Goal: Information Seeking & Learning: Check status

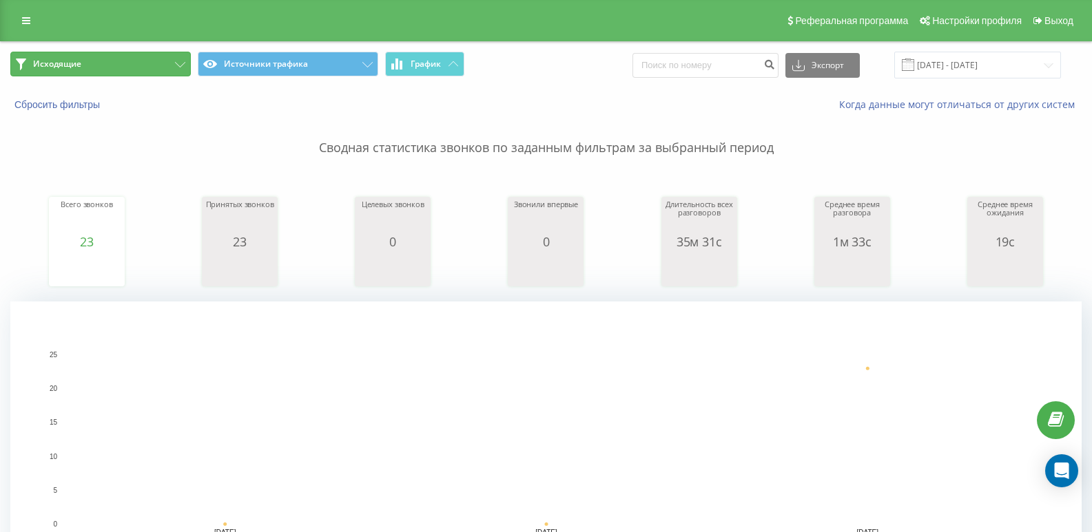
click at [116, 74] on button "Исходящие" at bounding box center [100, 64] width 180 height 25
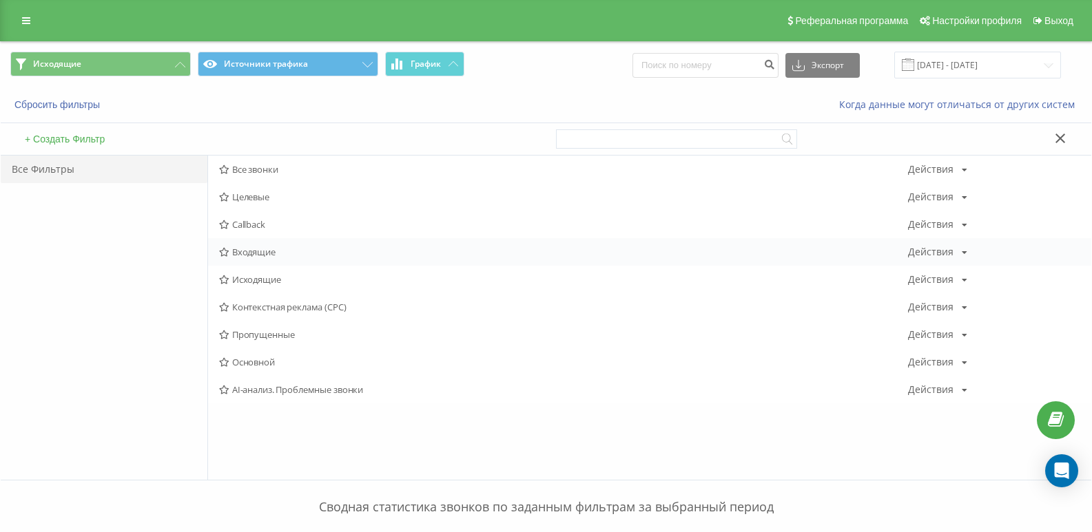
click at [242, 257] on span "Входящие" at bounding box center [563, 252] width 689 height 10
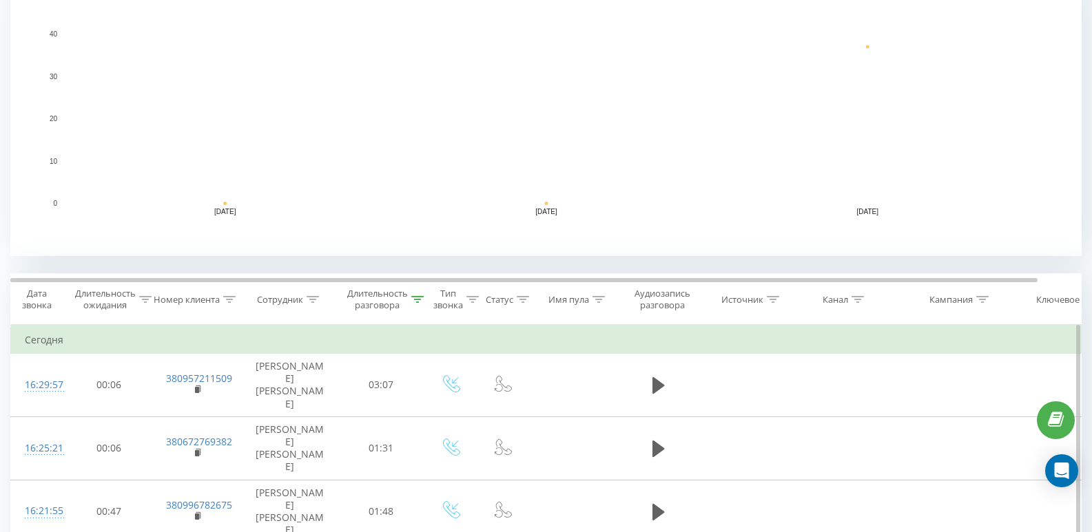
scroll to position [344, 0]
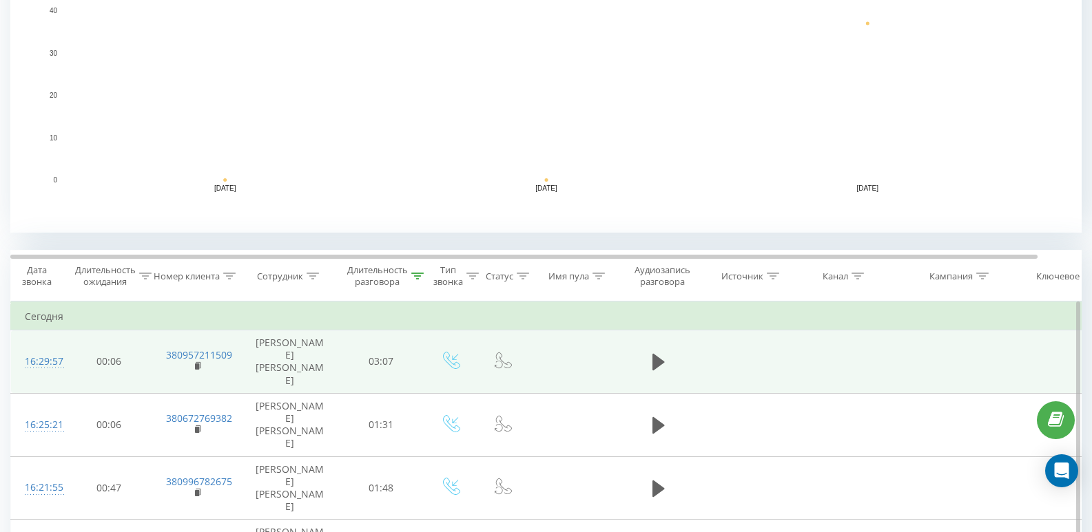
drag, startPoint x: 193, startPoint y: 368, endPoint x: 202, endPoint y: 362, distance: 11.8
click at [193, 368] on td "380957211509" at bounding box center [197, 362] width 90 height 63
click at [202, 362] on td "380957211509" at bounding box center [197, 362] width 90 height 63
click at [200, 362] on icon at bounding box center [198, 365] width 5 height 6
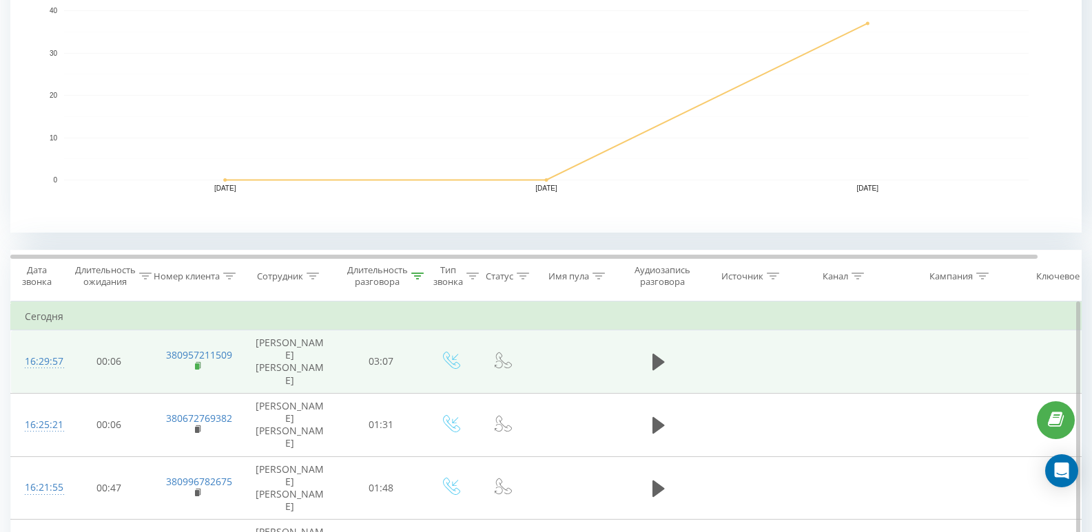
click at [198, 364] on rect at bounding box center [197, 367] width 4 height 6
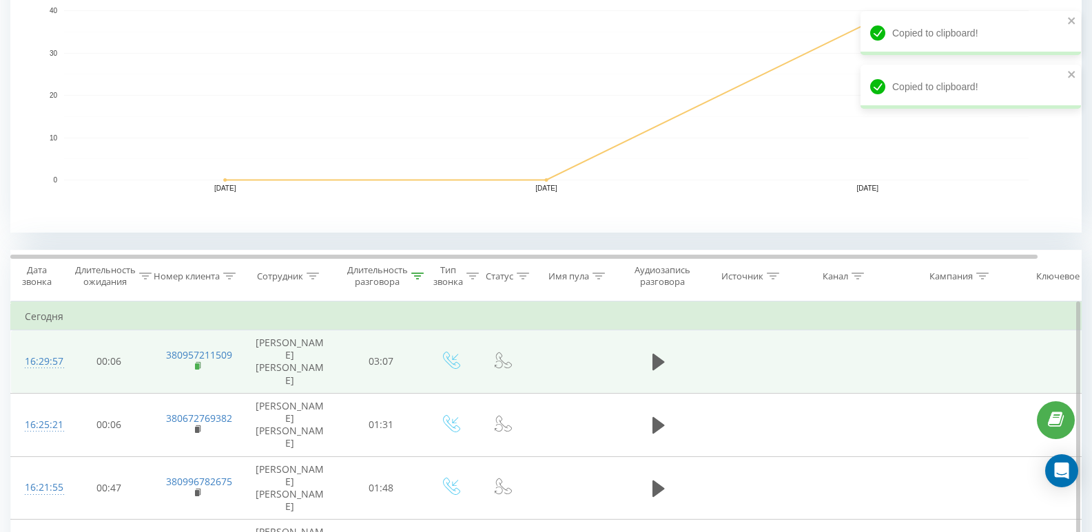
click at [198, 364] on rect at bounding box center [197, 367] width 4 height 6
